Goal: Task Accomplishment & Management: Use online tool/utility

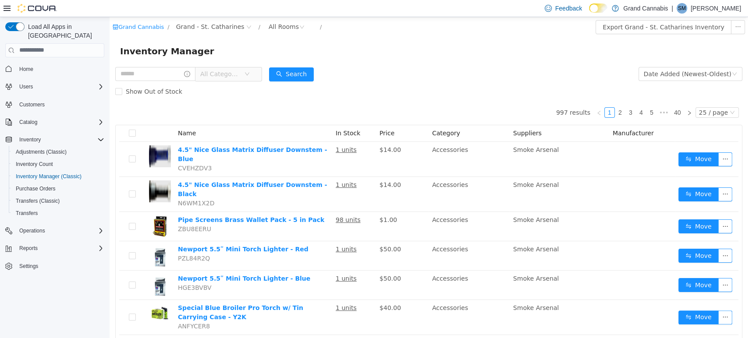
click at [447, 75] on form "All Categories Date Added (Newest-Oldest) Search Show Out of Stock" at bounding box center [428, 82] width 627 height 35
click at [443, 71] on form "All Categories Date Added (Newest-Oldest) Search Show Out of Stock" at bounding box center [428, 82] width 627 height 35
click at [179, 77] on input "text" at bounding box center [155, 74] width 80 height 14
click at [240, 70] on span "All Categories" at bounding box center [220, 73] width 40 height 9
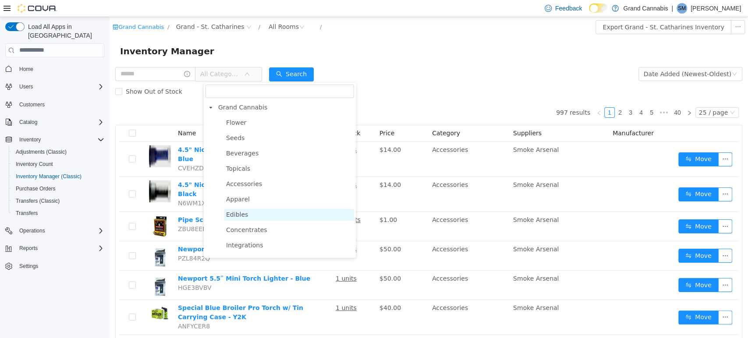
scroll to position [139, 0]
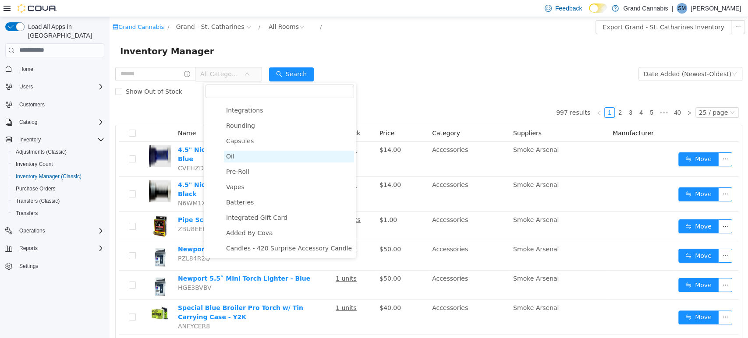
click at [241, 156] on span "Oil" at bounding box center [289, 156] width 130 height 12
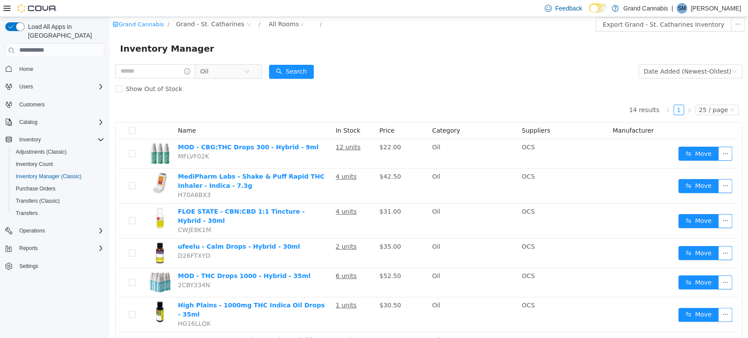
scroll to position [0, 0]
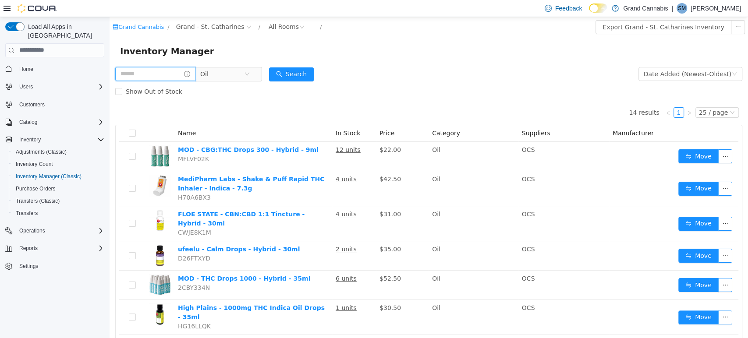
click at [172, 74] on input "text" at bounding box center [155, 74] width 80 height 14
type input "*****"
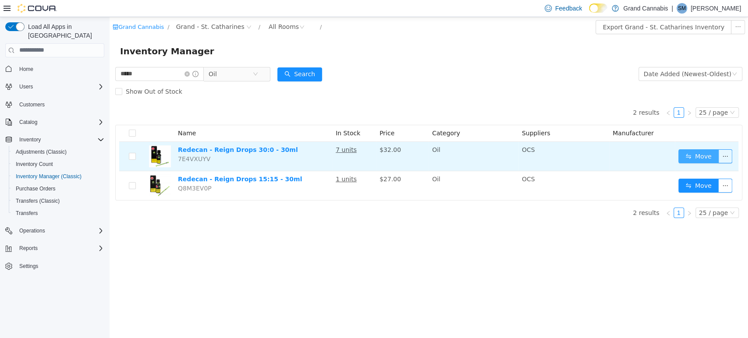
click at [707, 155] on button "Move" at bounding box center [698, 156] width 40 height 14
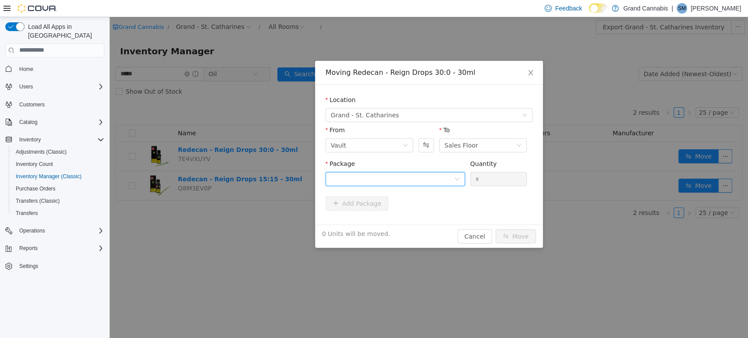
click at [354, 176] on div at bounding box center [392, 178] width 123 height 13
click at [375, 209] on li "3101736256 Quantity : 5 Units" at bounding box center [394, 215] width 139 height 24
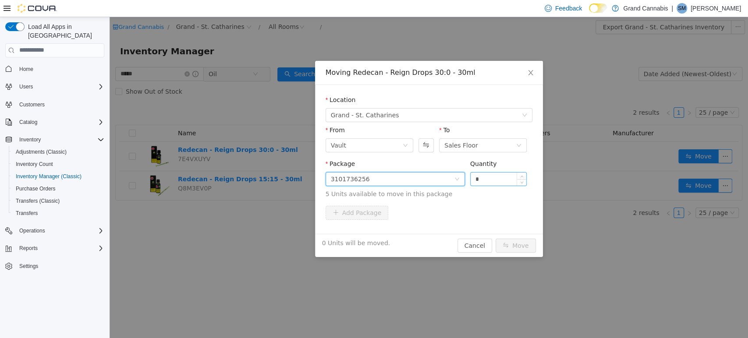
click at [489, 177] on input "*" at bounding box center [499, 178] width 56 height 13
type input "**"
click at [496, 238] on button "Move" at bounding box center [516, 245] width 40 height 14
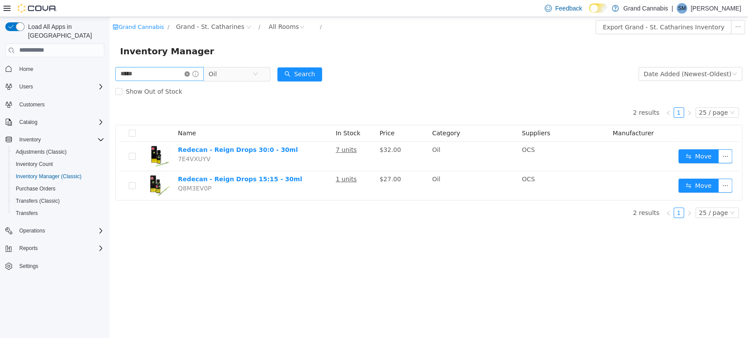
click at [190, 73] on icon "icon: close-circle" at bounding box center [186, 73] width 5 height 5
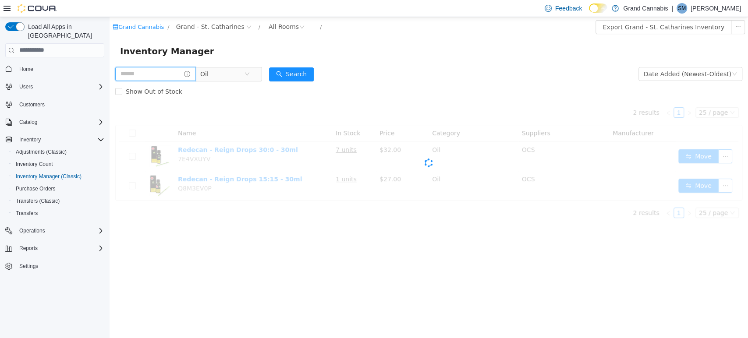
click at [182, 72] on input "text" at bounding box center [155, 74] width 80 height 14
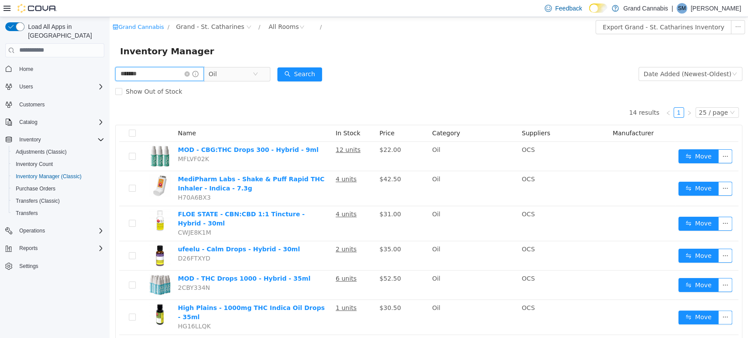
type input "*******"
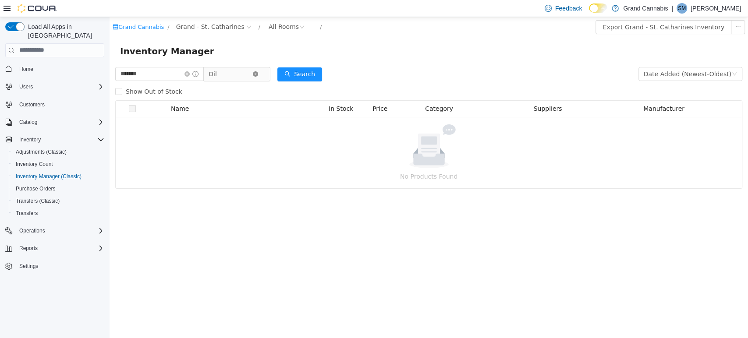
click at [258, 73] on icon "icon: close-circle" at bounding box center [255, 73] width 5 height 5
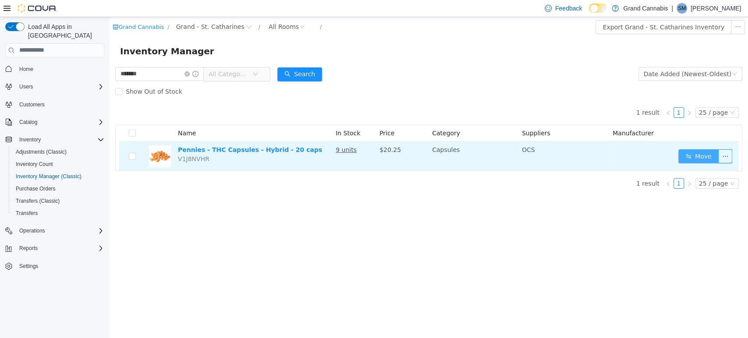
click at [704, 155] on button "Move" at bounding box center [698, 156] width 40 height 14
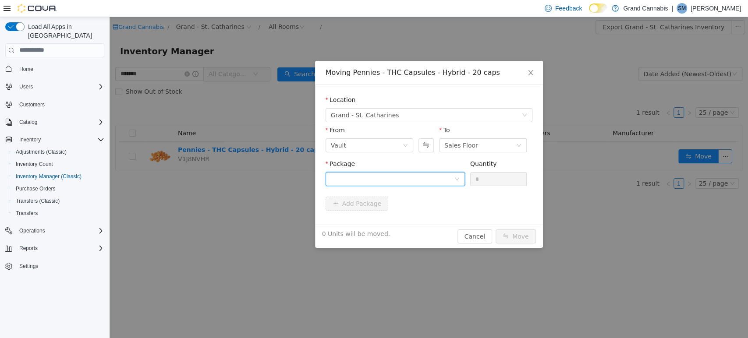
click at [374, 176] on div at bounding box center [392, 178] width 123 height 13
click at [394, 215] on li "THC0125001 Quantity : 6 Units" at bounding box center [394, 215] width 139 height 24
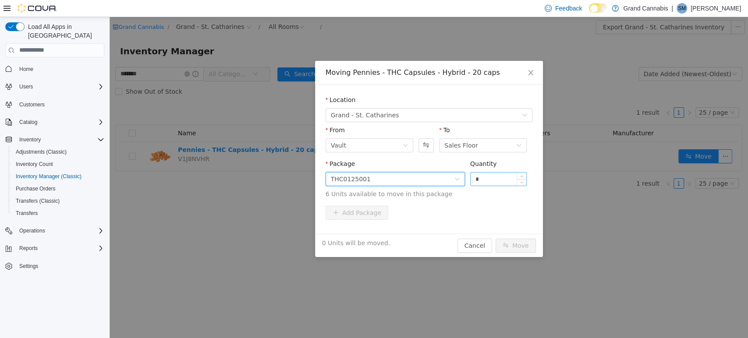
click at [489, 180] on input "*" at bounding box center [499, 178] width 56 height 13
type input "**"
click at [496, 238] on button "Move" at bounding box center [516, 245] width 40 height 14
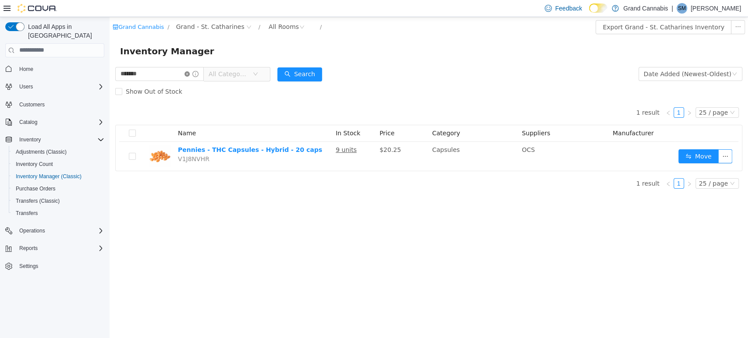
click at [190, 74] on icon "icon: close-circle" at bounding box center [186, 73] width 5 height 5
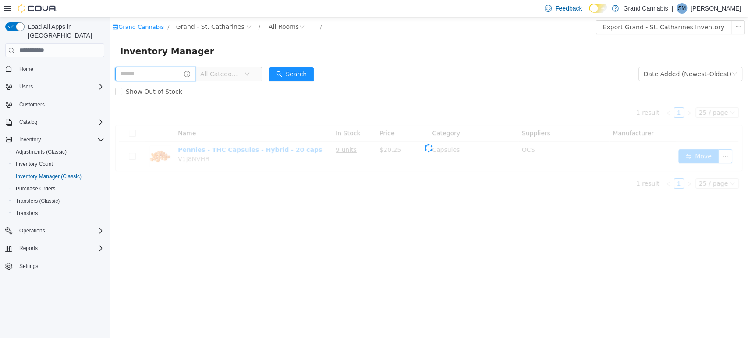
click at [187, 74] on input "text" at bounding box center [155, 74] width 80 height 14
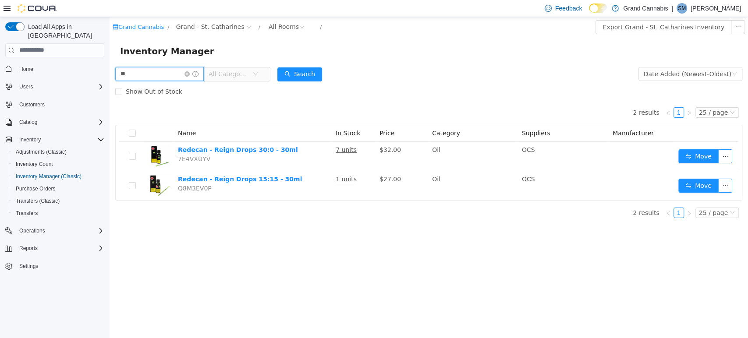
type input "*"
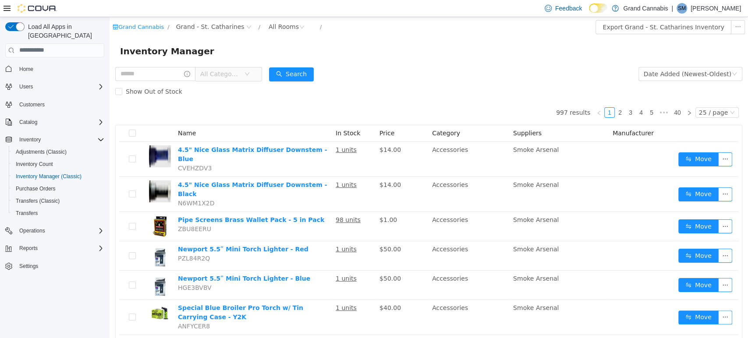
click at [378, 60] on div "Inventory Manager" at bounding box center [429, 51] width 638 height 28
click at [412, 128] on th "Price" at bounding box center [402, 133] width 53 height 17
